Goal: Find contact information: Find contact information

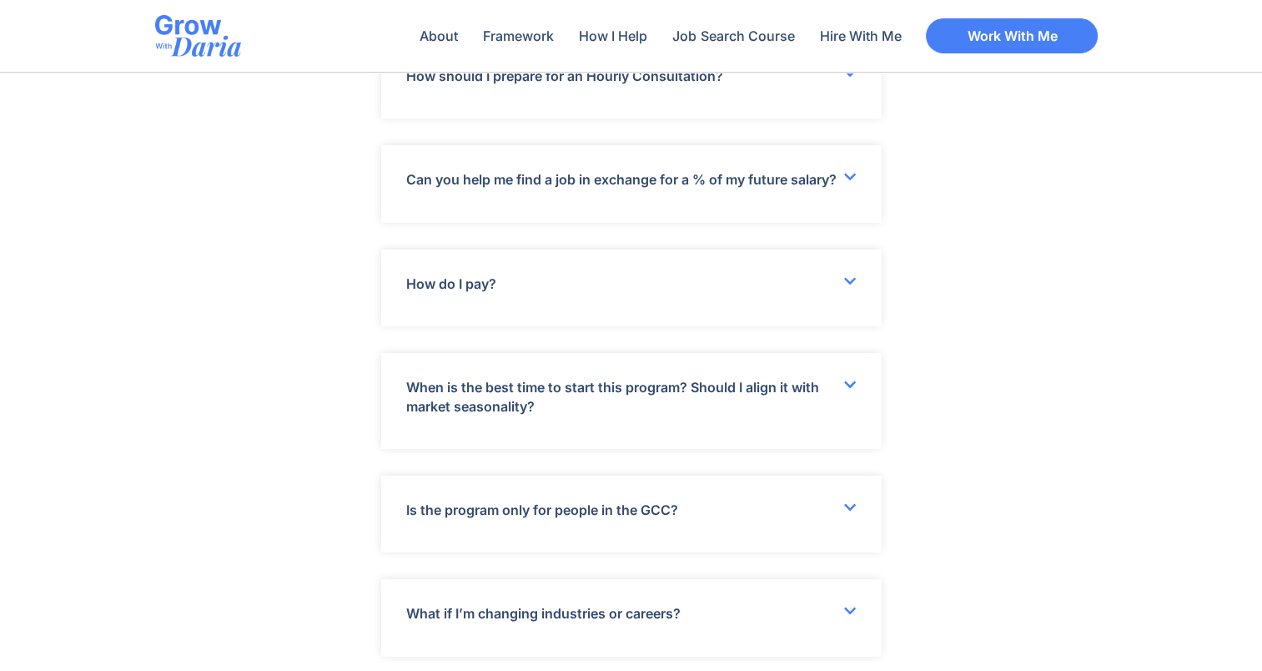
scroll to position [6076, 0]
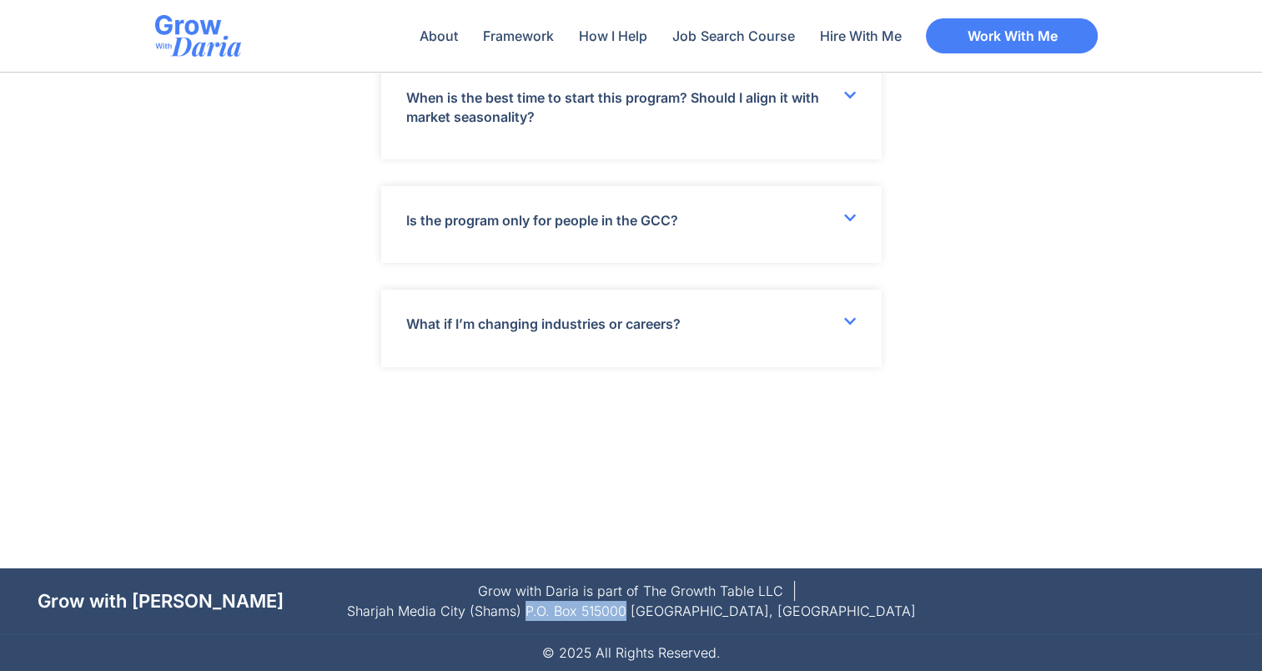
drag, startPoint x: 726, startPoint y: 609, endPoint x: 630, endPoint y: 610, distance: 96.0
click at [630, 610] on span "Sharjah Media City (Shams) P.O. Box 515000 [GEOGRAPHIC_DATA], [GEOGRAPHIC_DATA]" at bounding box center [631, 611] width 569 height 20
copy span "P.O. Box 515000"
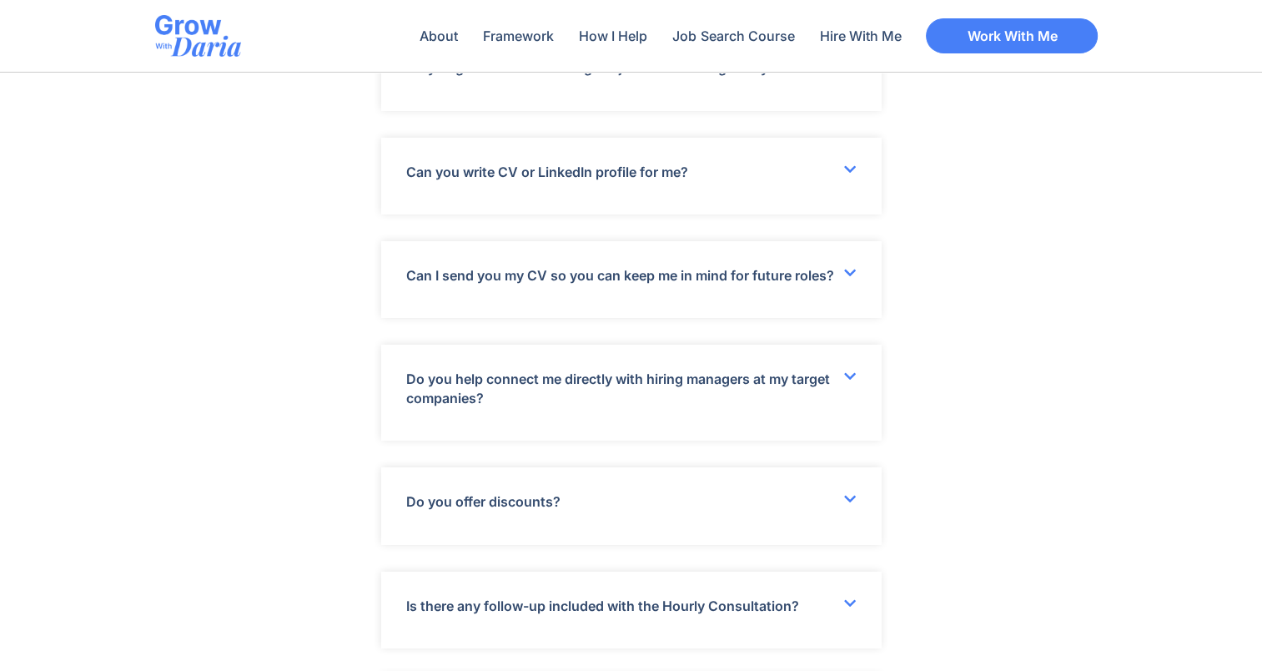
scroll to position [5192, 0]
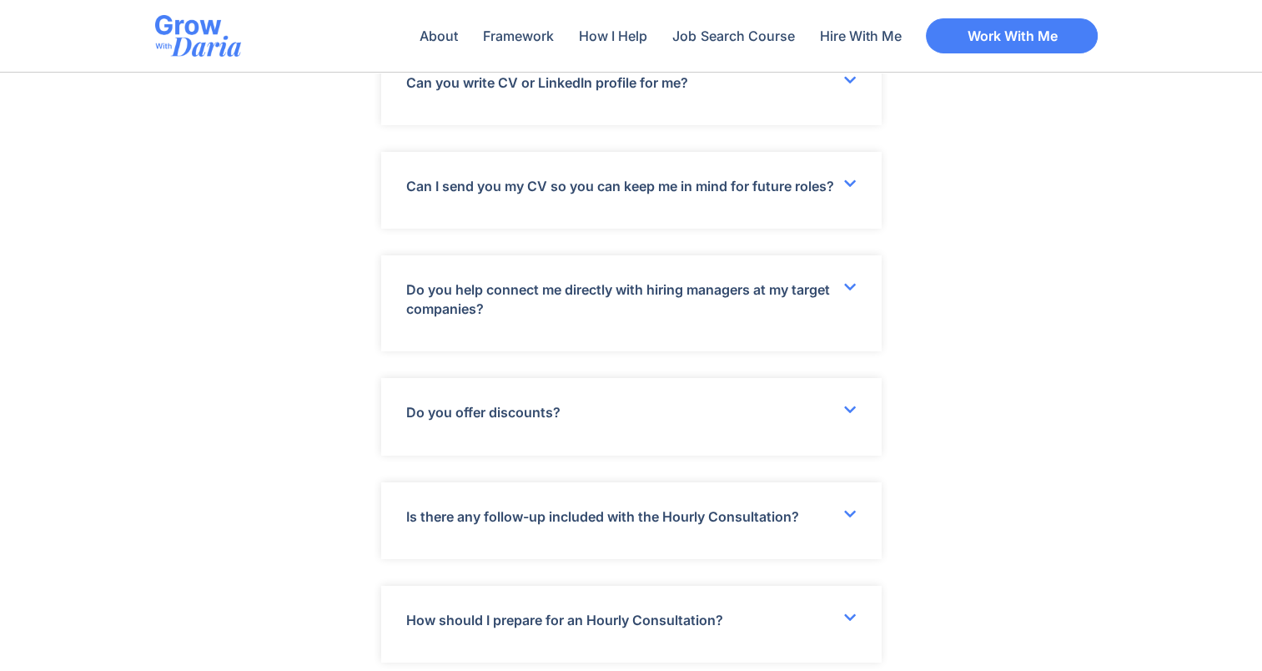
click at [733, 427] on div "Do you offer discounts?" at bounding box center [631, 416] width 501 height 77
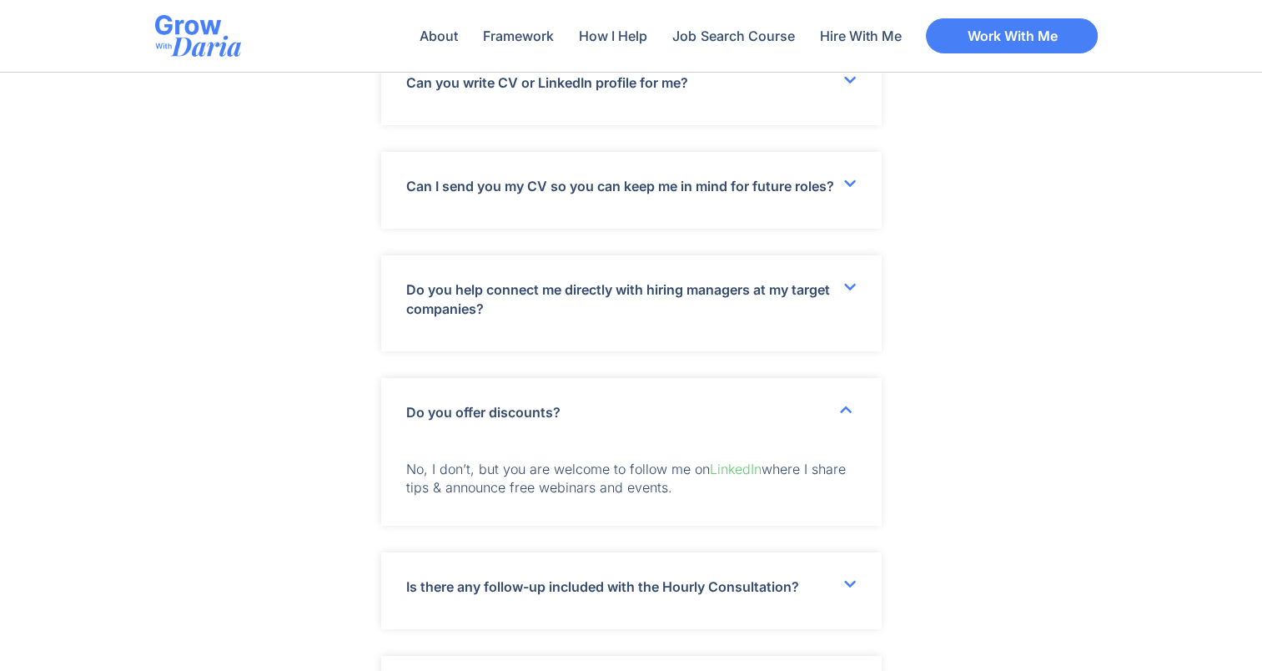
click at [733, 427] on div "Do you offer discounts?" at bounding box center [631, 412] width 501 height 68
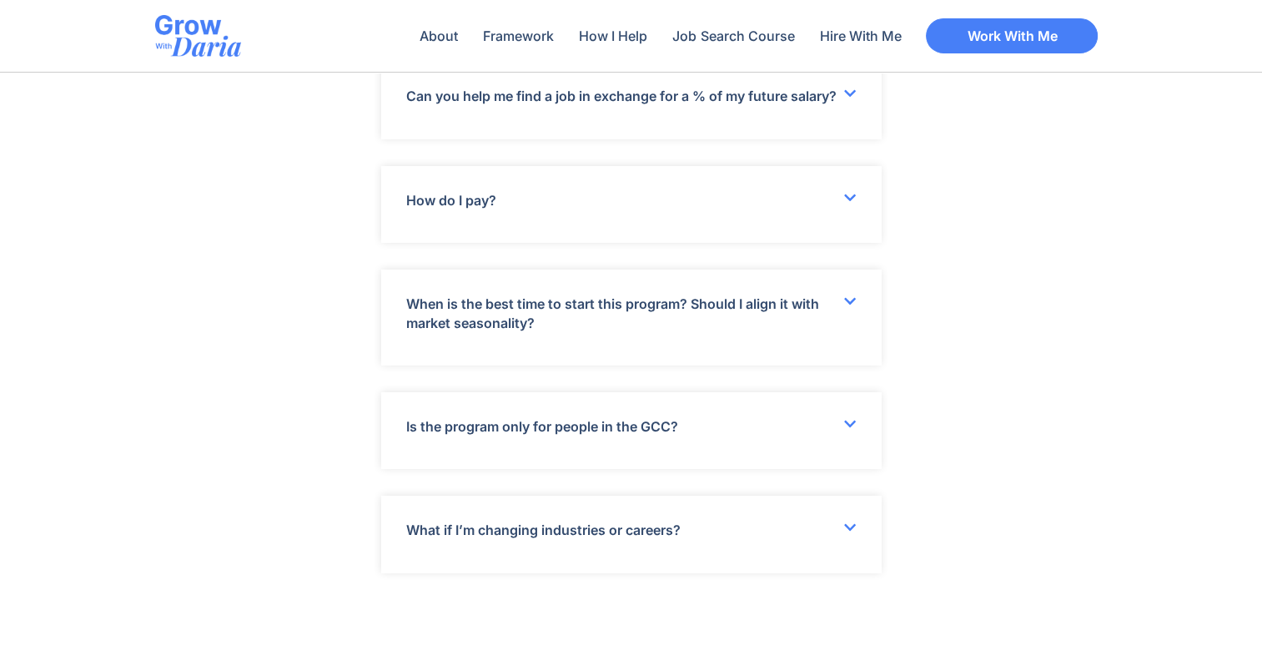
scroll to position [6076, 0]
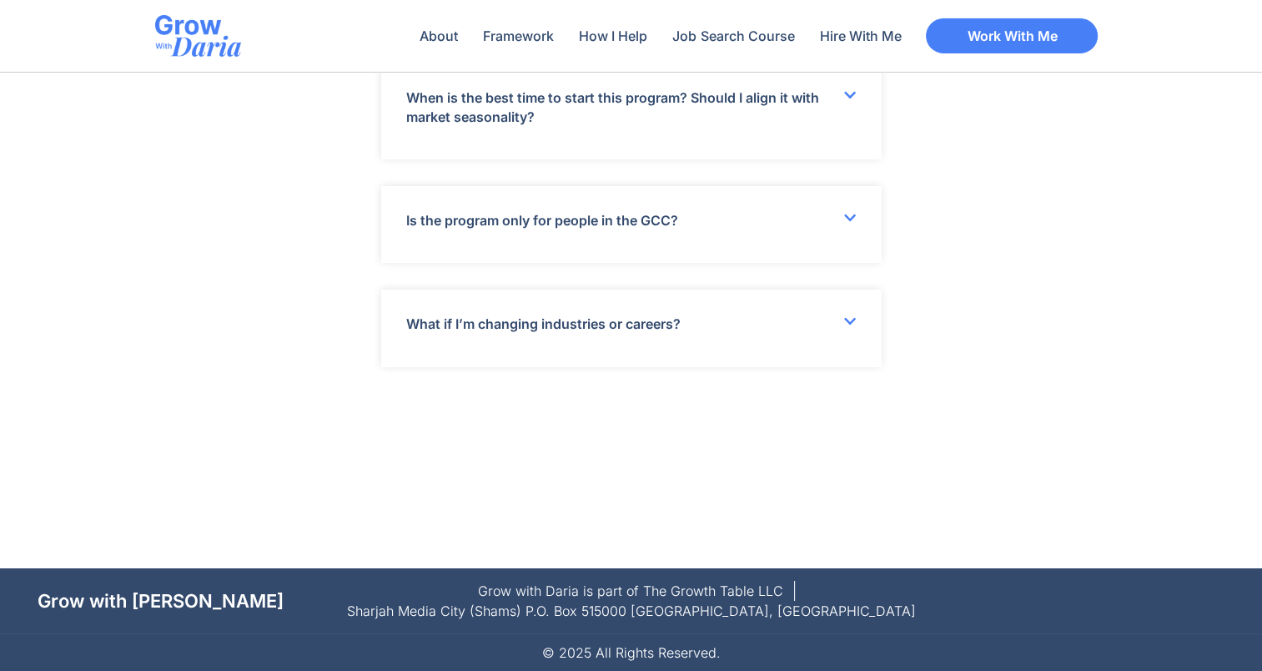
click at [146, 594] on link "Grow with [PERSON_NAME]" at bounding box center [161, 601] width 246 height 22
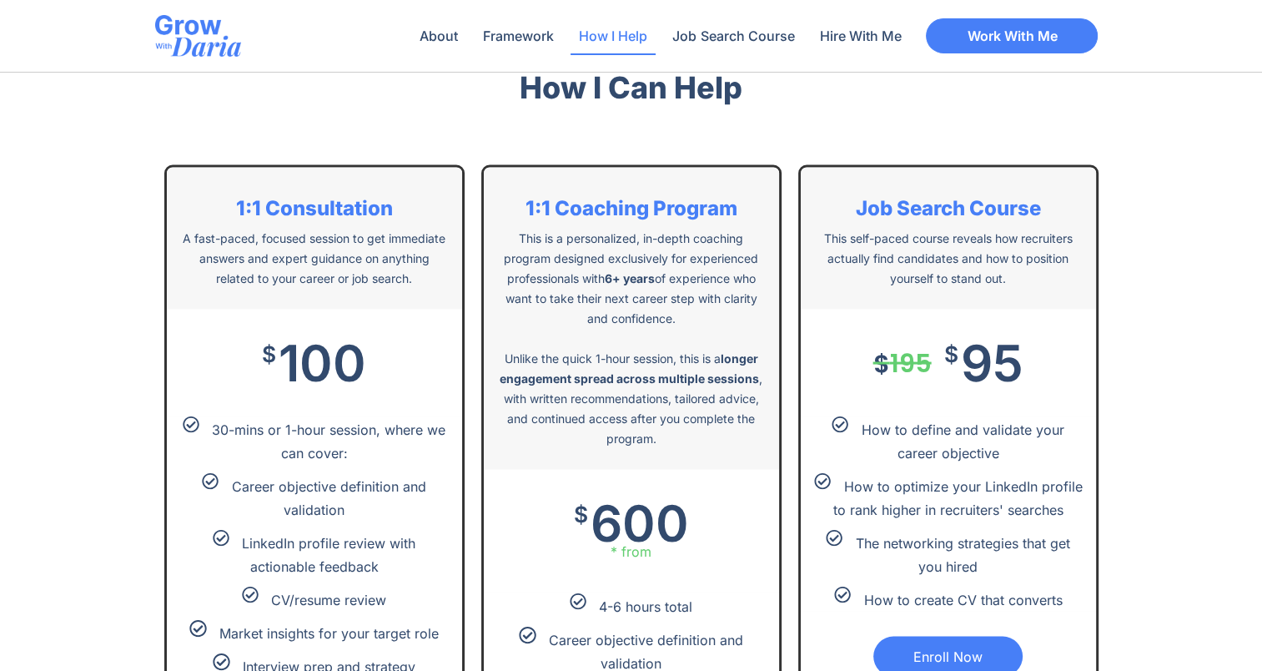
scroll to position [3243, 0]
